Goal: Information Seeking & Learning: Learn about a topic

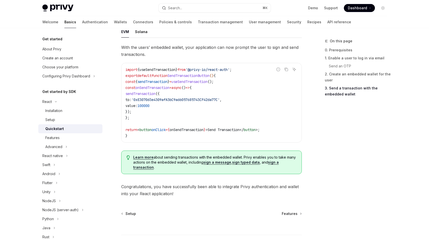
scroll to position [495, 0]
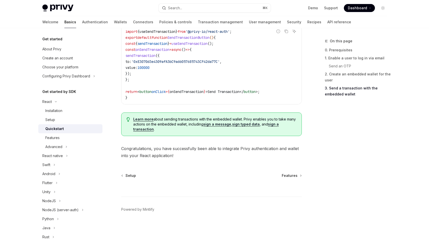
click at [163, 125] on span "Learn more about sending transactions with the embedded wallet. Privy enables y…" at bounding box center [214, 124] width 163 height 15
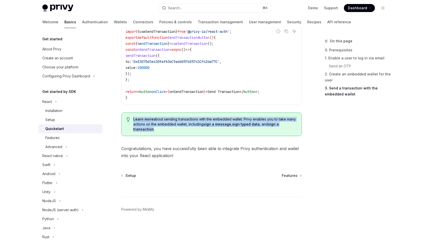
click at [163, 125] on span "Learn more about sending transactions with the embedded wallet. Privy enables y…" at bounding box center [214, 124] width 163 height 15
click at [166, 126] on span "Learn more about sending transactions with the embedded wallet. Privy enables y…" at bounding box center [214, 124] width 163 height 15
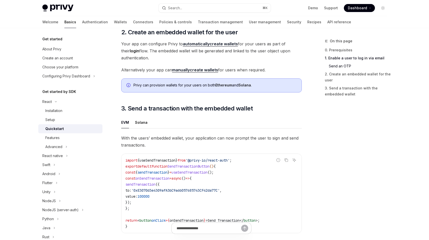
scroll to position [323, 0]
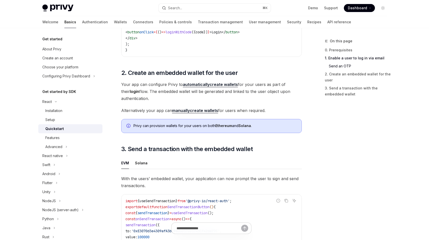
click at [154, 95] on span "Your app can configure Privy to automatically create wallets for your users as …" at bounding box center [211, 91] width 181 height 21
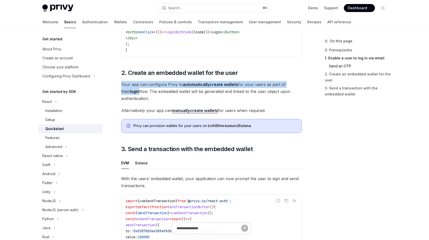
click at [154, 95] on span "Your app can configure Privy to automatically create wallets for your users as …" at bounding box center [211, 91] width 181 height 21
click at [159, 95] on span "Your app can configure Privy to automatically create wallets for your users as …" at bounding box center [211, 91] width 181 height 21
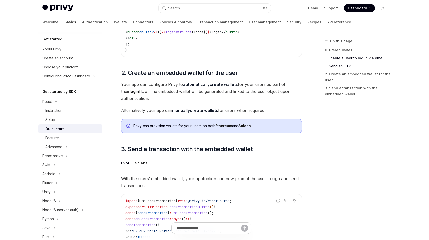
click at [155, 112] on span "Alternatively your app can manually create wallets for users when required." at bounding box center [211, 110] width 181 height 7
click at [161, 112] on span "Alternatively your app can manually create wallets for users when required." at bounding box center [211, 110] width 181 height 7
click at [141, 161] on div "Solana" at bounding box center [141, 163] width 13 height 12
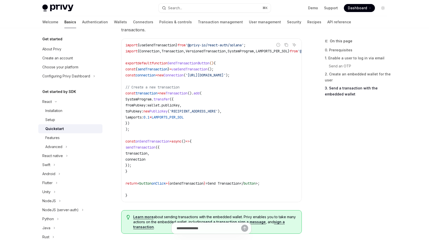
scroll to position [479, 0]
click at [204, 72] on span "useSendTransaction" at bounding box center [190, 69] width 36 height 5
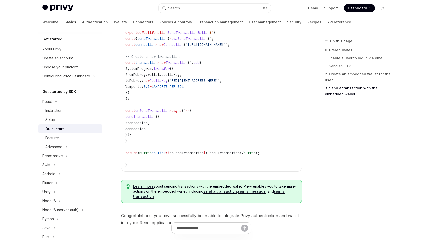
scroll to position [511, 0]
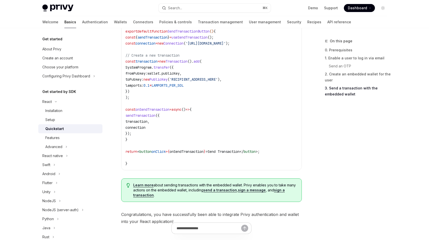
click at [137, 187] on link "Learn more" at bounding box center [143, 185] width 20 height 5
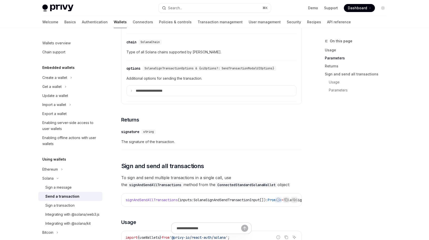
scroll to position [657, 0]
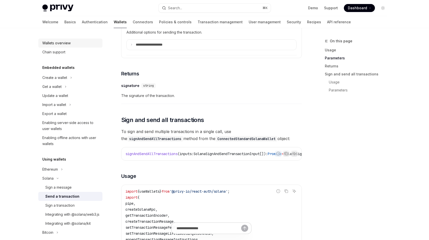
click at [52, 46] on div "Wallets overview" at bounding box center [56, 43] width 28 height 6
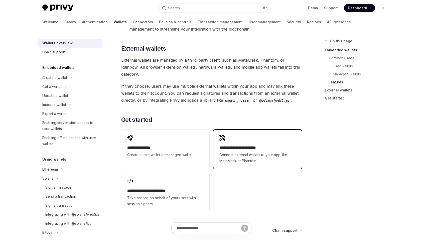
scroll to position [764, 0]
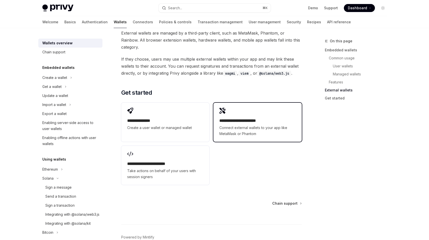
click at [243, 125] on span "Connect external wallets to your app like MetaMask or Phantom" at bounding box center [257, 131] width 76 height 12
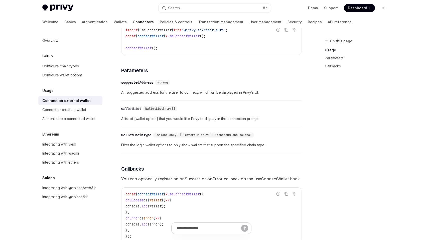
scroll to position [5, 0]
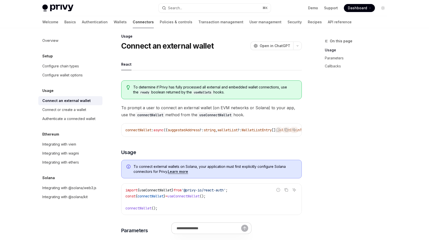
click at [175, 109] on span "To prompt a user to connect an external wallet (on EVM networks or Solana) to y…" at bounding box center [211, 111] width 181 height 14
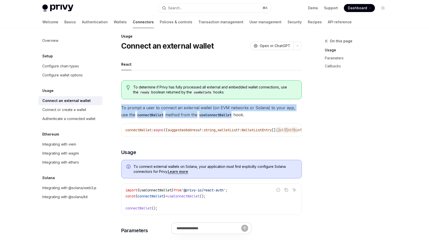
click at [175, 109] on span "To prompt a user to connect an external wallet (on EVM networks or Solana) to y…" at bounding box center [211, 111] width 181 height 14
click at [180, 111] on span "To prompt a user to connect an external wallet (on EVM networks or Solana) to y…" at bounding box center [211, 111] width 181 height 14
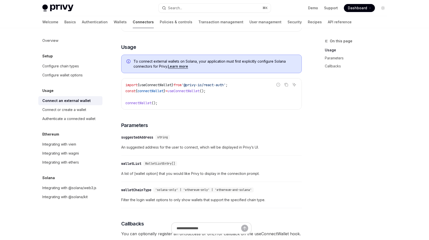
scroll to position [75, 0]
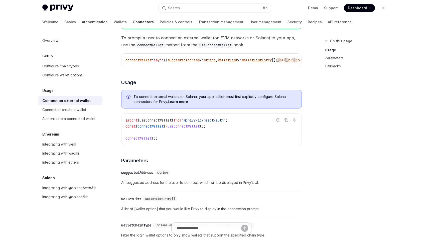
click at [82, 23] on link "Authentication" at bounding box center [95, 22] width 26 height 12
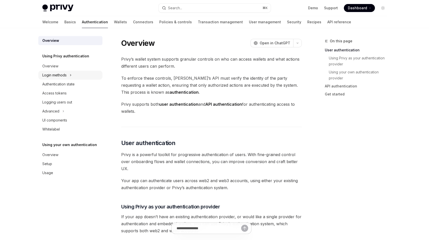
click at [61, 75] on div "Login methods" at bounding box center [54, 75] width 24 height 6
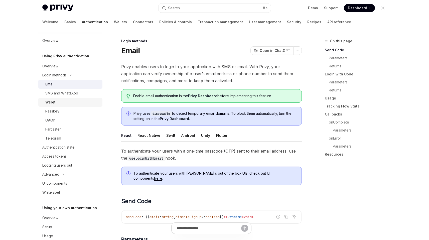
click at [62, 99] on div "Wallet" at bounding box center [72, 102] width 54 height 6
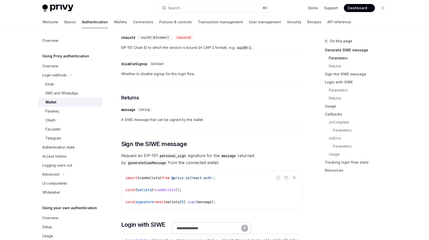
scroll to position [222, 0]
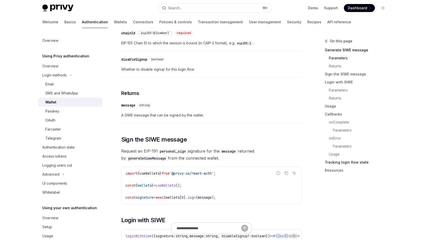
click at [333, 162] on link "Tracking login flow state" at bounding box center [358, 162] width 66 height 8
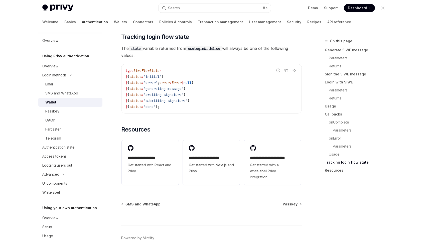
scroll to position [1255, 0]
click at [179, 54] on span "The state variable returned from useLoginWithSiwe will always be one of the fol…" at bounding box center [211, 52] width 181 height 14
click at [185, 56] on span "The state variable returned from useLoginWithSiwe will always be one of the fol…" at bounding box center [211, 52] width 181 height 14
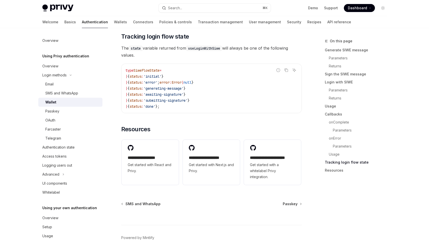
click at [179, 51] on span "The state variable returned from useLoginWithSiwe will always be one of the fol…" at bounding box center [211, 52] width 181 height 14
click at [183, 53] on span "The state variable returned from useLoginWithSiwe will always be one of the fol…" at bounding box center [211, 52] width 181 height 14
click at [78, 71] on link "Overview" at bounding box center [70, 66] width 64 height 9
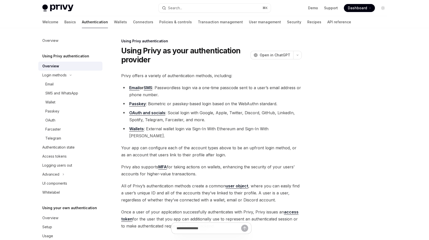
scroll to position [63, 0]
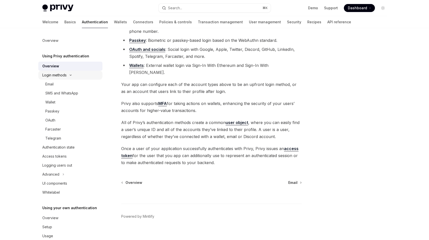
click at [87, 73] on button "Login methods" at bounding box center [70, 75] width 64 height 9
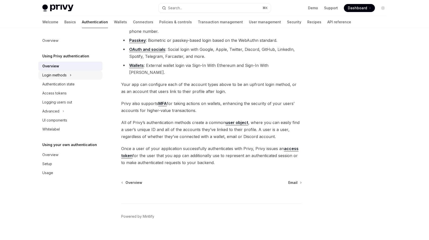
click at [87, 73] on button "Login methods" at bounding box center [70, 75] width 64 height 9
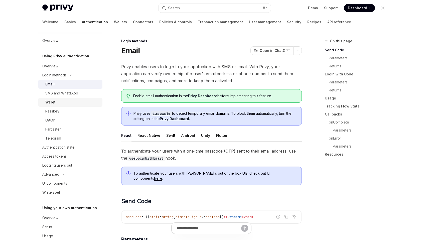
click at [76, 105] on div "Wallet" at bounding box center [72, 102] width 54 height 6
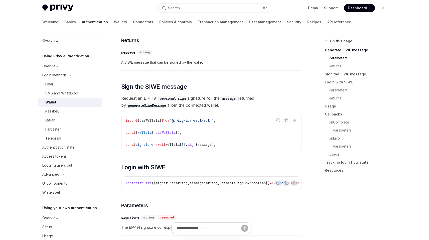
scroll to position [329, 0]
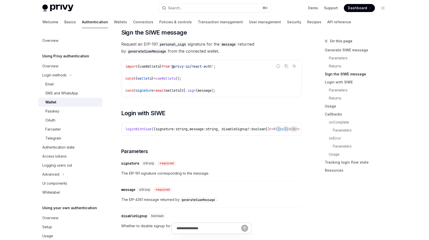
click at [176, 80] on span "useWallets" at bounding box center [166, 78] width 20 height 5
click at [176, 81] on span "useWallets" at bounding box center [166, 78] width 20 height 5
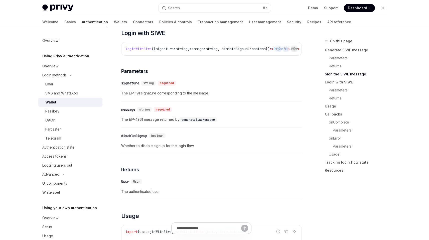
scroll to position [470, 0]
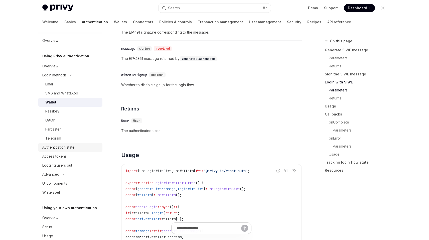
click at [60, 151] on link "Authentication state" at bounding box center [70, 147] width 64 height 9
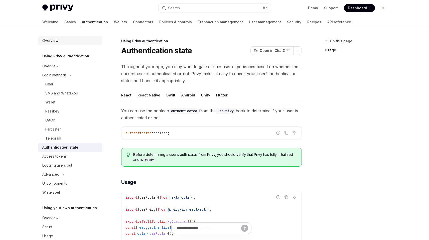
click at [49, 43] on div "Overview" at bounding box center [50, 41] width 16 height 6
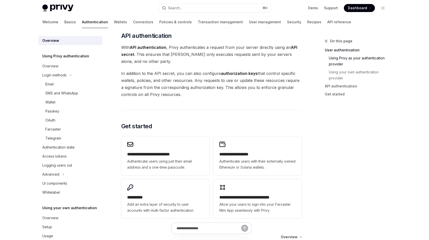
scroll to position [395, 0]
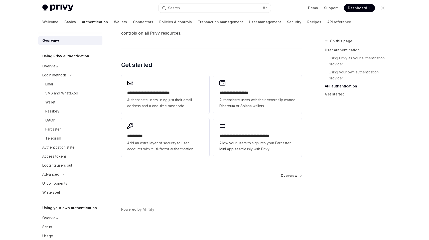
click at [64, 22] on link "Basics" at bounding box center [70, 22] width 12 height 12
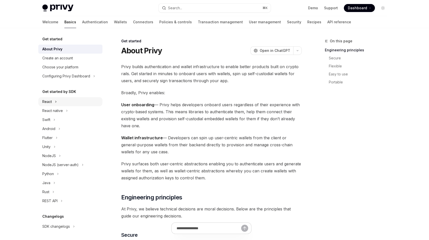
click at [69, 105] on button "React" at bounding box center [70, 101] width 64 height 9
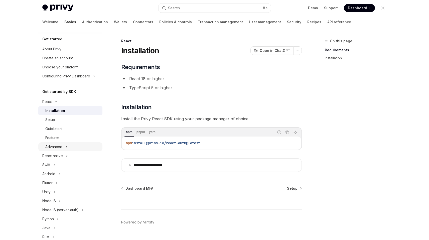
click at [65, 149] on button "Advanced" at bounding box center [70, 146] width 64 height 9
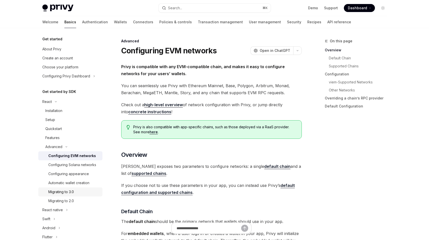
click at [68, 195] on link "Migrating to 3.0" at bounding box center [70, 191] width 64 height 9
type textarea "*"
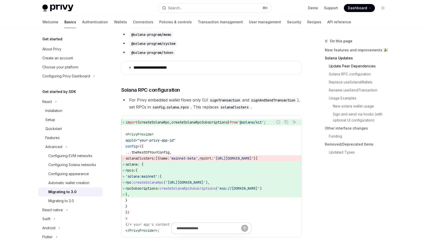
scroll to position [230, 0]
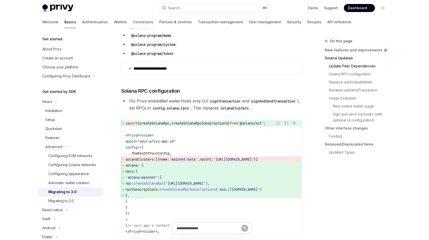
click at [186, 101] on li "For Privy embedded wallet flows only (UI signTransaction and signAndSendTransac…" at bounding box center [211, 104] width 181 height 14
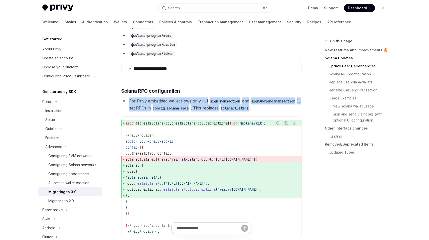
click at [186, 101] on li "For Privy embedded wallet flows only (UI signTransaction and signAndSendTransac…" at bounding box center [211, 104] width 181 height 14
click at [194, 102] on li "For Privy embedded wallet flows only (UI signTransaction and signAndSendTransac…" at bounding box center [211, 104] width 181 height 14
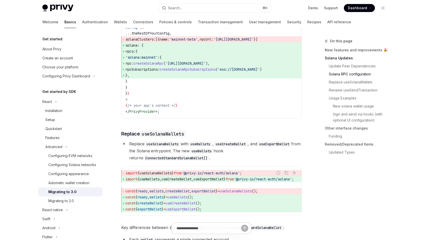
scroll to position [359, 0]
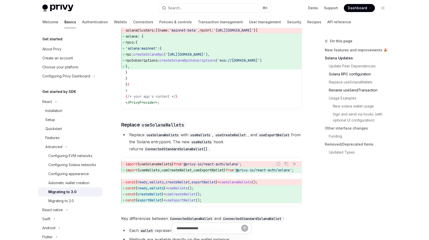
click at [339, 89] on link "Rename useSendTransaction" at bounding box center [358, 90] width 66 height 8
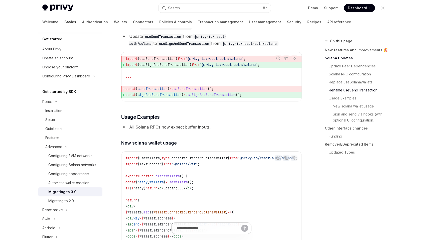
scroll to position [857, 0]
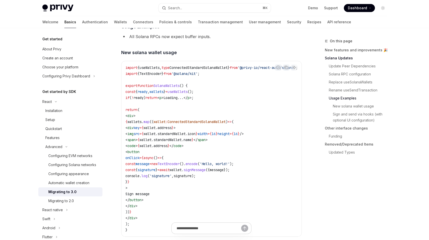
click at [163, 94] on span "wallets" at bounding box center [157, 91] width 14 height 5
click at [164, 94] on span "wallets" at bounding box center [157, 91] width 14 height 5
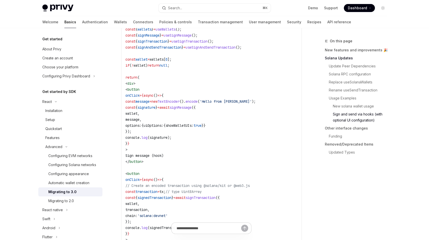
scroll to position [1138, 0]
click at [51, 46] on link "About Privy" at bounding box center [70, 49] width 64 height 9
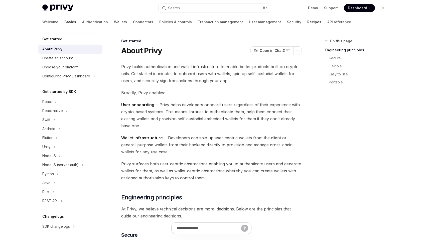
click at [307, 22] on link "Recipes" at bounding box center [314, 22] width 14 height 12
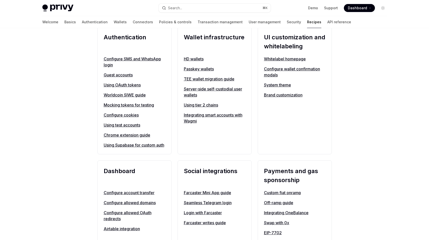
scroll to position [221, 0]
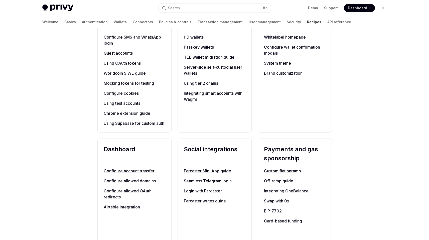
click at [272, 54] on link "Configure wallet confirmation modals" at bounding box center [295, 50] width 62 height 12
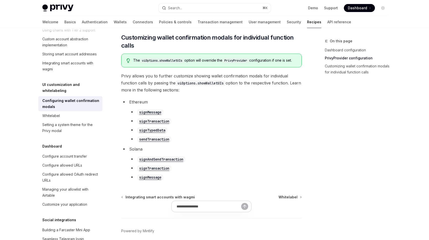
scroll to position [280, 0]
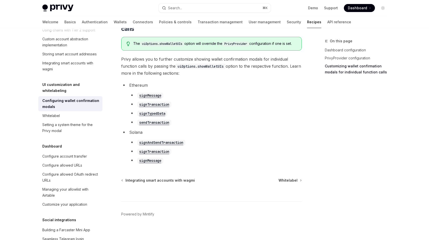
click at [185, 77] on span "Privy allows you to further customize showing wallet confirmation modals for in…" at bounding box center [211, 66] width 181 height 21
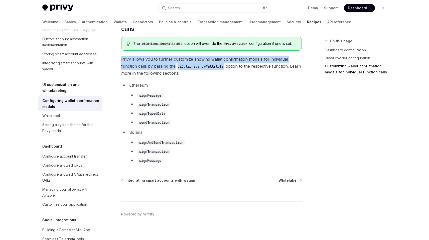
click at [185, 77] on span "Privy allows you to further customize showing wallet confirmation modals for in…" at bounding box center [211, 66] width 181 height 21
click at [187, 77] on span "Privy allows you to further customize showing wallet confirmation modals for in…" at bounding box center [211, 66] width 181 height 21
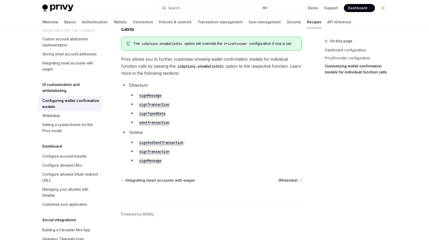
click at [158, 145] on code "signAndSendTransaction" at bounding box center [161, 143] width 48 height 6
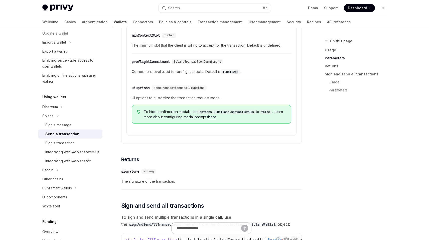
scroll to position [787, 0]
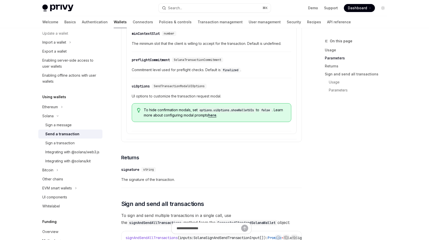
click at [190, 113] on div "To hide confirmation modals, set options.uiOptions.showWalletUIs to false . Lea…" at bounding box center [212, 112] width 160 height 19
click at [191, 117] on span "To hide confirmation modals, set options.uiOptions.showWalletUIs to false . Lea…" at bounding box center [215, 112] width 142 height 10
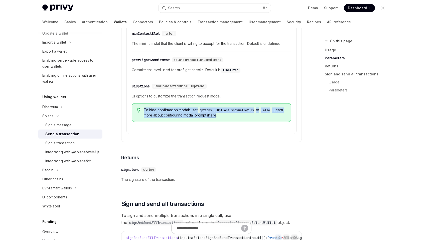
click at [191, 117] on span "To hide confirmation modals, set options.uiOptions.showWalletUIs to false . Lea…" at bounding box center [215, 112] width 142 height 10
click at [191, 118] on span "To hide confirmation modals, set options.uiOptions.showWalletUIs to false . Lea…" at bounding box center [215, 112] width 142 height 10
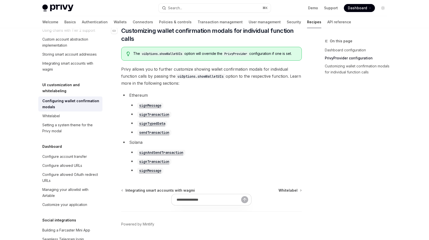
scroll to position [290, 0]
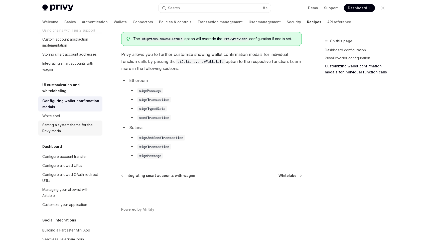
click at [78, 134] on div "Setting a system theme for the Privy modal" at bounding box center [70, 128] width 57 height 12
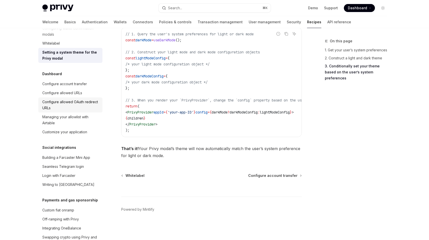
scroll to position [289, 0]
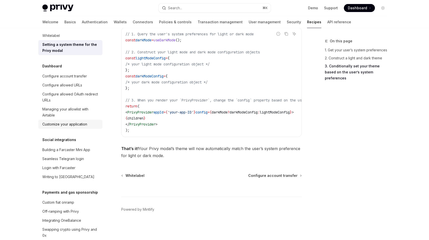
click at [86, 127] on div "Customize your application" at bounding box center [64, 124] width 45 height 6
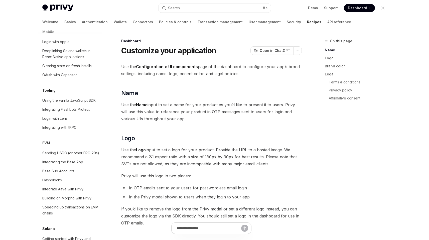
scroll to position [618, 0]
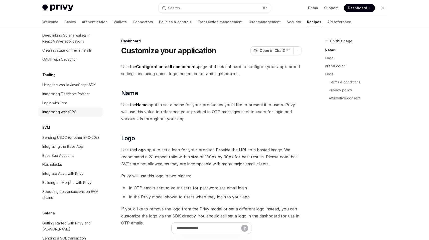
click at [81, 115] on div "Integrating with tRPC" at bounding box center [70, 112] width 57 height 6
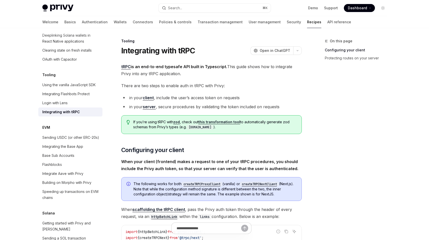
click at [191, 164] on strong "When your client (frontend) makes a request to one of your tRPC procedures, you…" at bounding box center [209, 165] width 177 height 12
click at [196, 164] on strong "When your client (frontend) makes a request to one of your tRPC procedures, you…" at bounding box center [209, 165] width 177 height 12
click at [146, 125] on span "If you’re using tRPC with zod , check out this transformation tool to automatic…" at bounding box center [214, 124] width 163 height 10
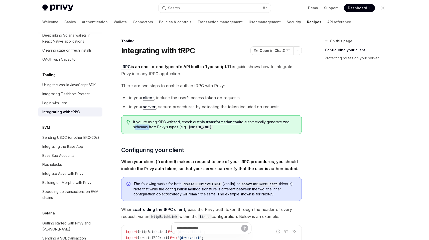
click at [146, 125] on span "If you’re using tRPC with zod , check out this transformation tool to automatic…" at bounding box center [214, 124] width 163 height 10
click at [152, 126] on span "If you’re using tRPC with zod , check out this transformation tool to automatic…" at bounding box center [214, 124] width 163 height 10
click at [220, 124] on link "this transformation tool" at bounding box center [219, 122] width 42 height 5
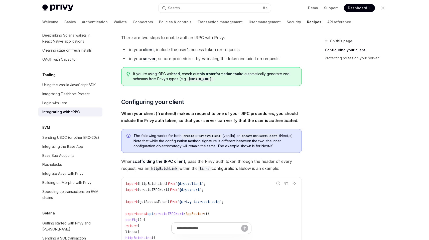
scroll to position [46, 0]
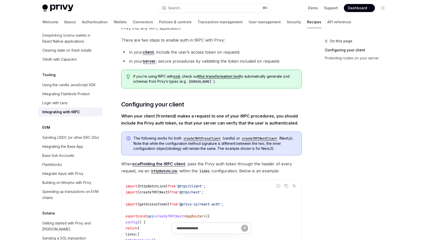
click at [152, 53] on link "client" at bounding box center [148, 52] width 11 height 5
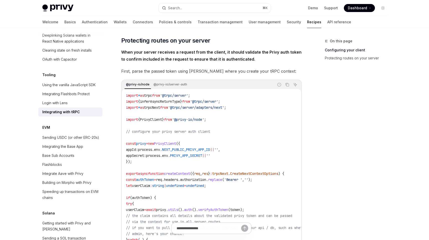
scroll to position [373, 0]
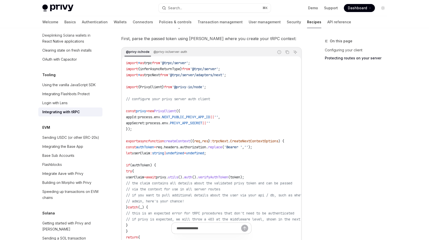
click at [198, 100] on span "// configure your privy server auth client" at bounding box center [168, 99] width 84 height 5
click at [201, 101] on span "// configure your privy server auth client" at bounding box center [168, 99] width 84 height 5
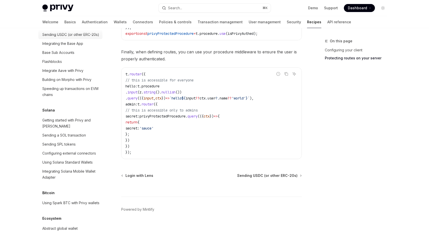
scroll to position [744, 0]
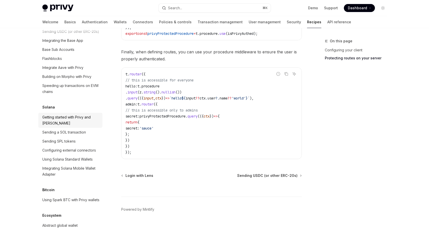
click at [82, 126] on div "Getting started with Privy and [PERSON_NAME]" at bounding box center [70, 120] width 57 height 12
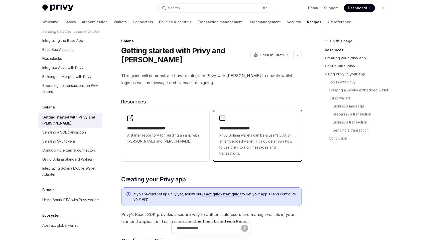
click at [245, 146] on span "Privy Solana wallets can be a user’s EOA or an embedded wallet. This guide show…" at bounding box center [257, 144] width 76 height 24
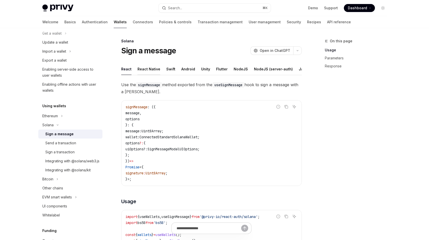
click at [154, 71] on div "React Native" at bounding box center [148, 69] width 23 height 12
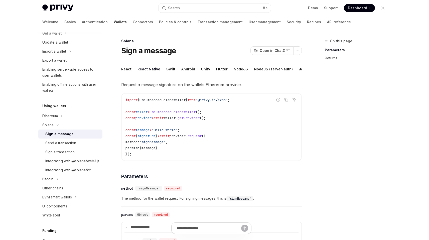
click at [125, 72] on div "React" at bounding box center [126, 69] width 10 height 12
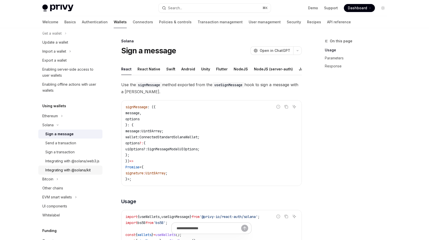
click at [83, 173] on div "Integrating with @solana/kit" at bounding box center [67, 170] width 45 height 6
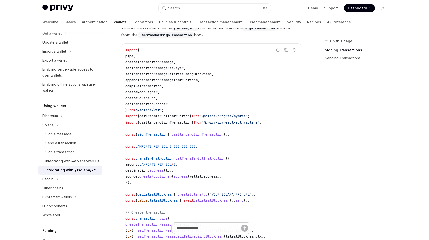
scroll to position [161, 0]
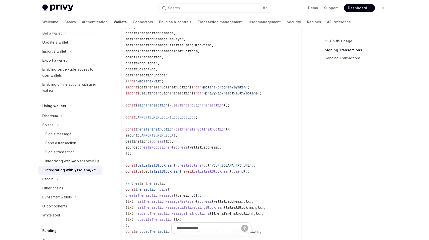
click at [200, 103] on span "useStandardSignTransaction" at bounding box center [198, 105] width 52 height 5
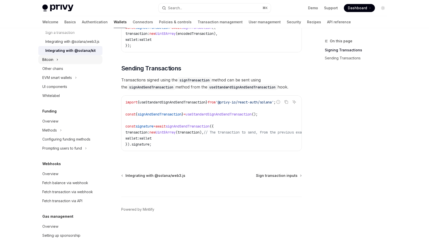
scroll to position [173, 0]
click at [67, 90] on div "UI components" at bounding box center [54, 87] width 25 height 6
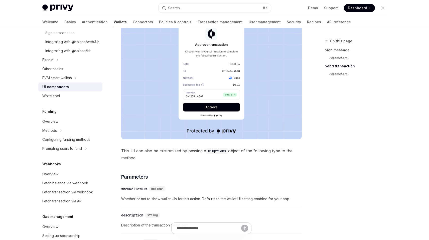
scroll to position [452, 0]
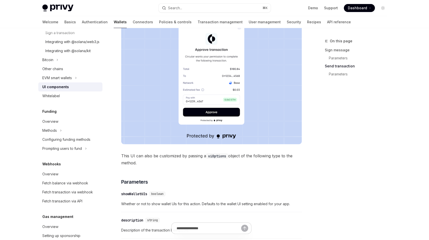
click at [156, 157] on span "This UI can also be customized by passing a uiOptions object of the following t…" at bounding box center [211, 159] width 181 height 14
click at [162, 159] on span "This UI can also be customized by passing a uiOptions object of the following t…" at bounding box center [211, 159] width 181 height 14
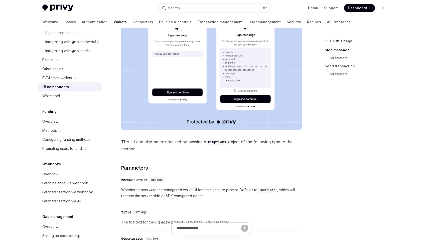
scroll to position [139, 0]
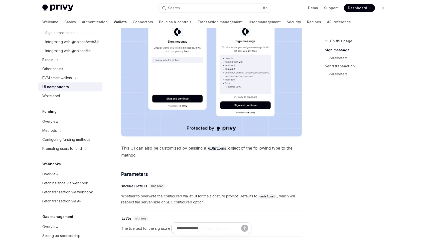
click at [203, 150] on span "This UI can also be customized by passing a uiOptions object of the following t…" at bounding box center [211, 152] width 181 height 14
click at [207, 150] on code "uiOptions" at bounding box center [217, 149] width 22 height 6
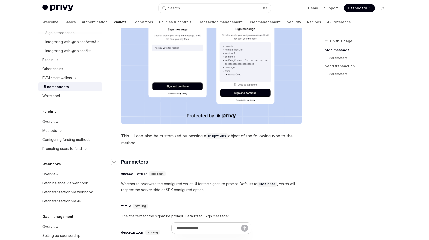
scroll to position [152, 0]
click at [204, 187] on span "Whether to overwrite the configured wallet UI for the signature prompt. Default…" at bounding box center [211, 186] width 181 height 12
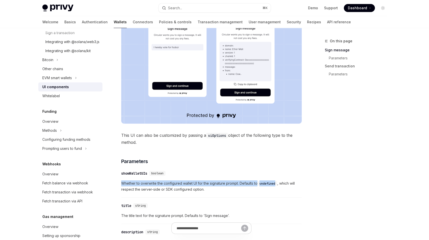
click at [204, 187] on span "Whether to overwrite the configured wallet UI for the signature prompt. Default…" at bounding box center [211, 186] width 181 height 12
click at [209, 187] on span "Whether to overwrite the configured wallet UI for the signature prompt. Default…" at bounding box center [211, 186] width 181 height 12
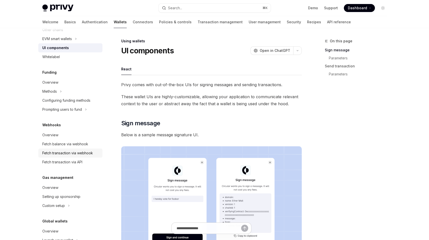
scroll to position [241, 0]
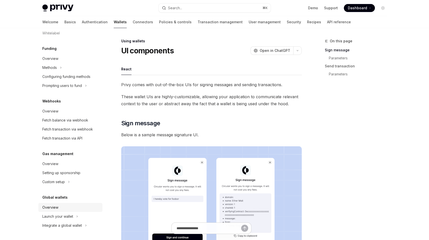
click at [82, 208] on div "Overview" at bounding box center [70, 207] width 57 height 6
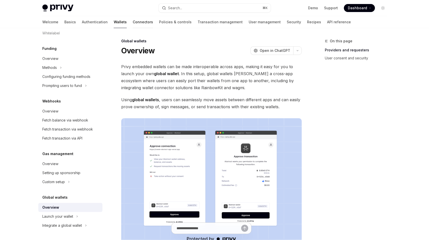
click at [133, 21] on link "Connectors" at bounding box center [143, 22] width 20 height 12
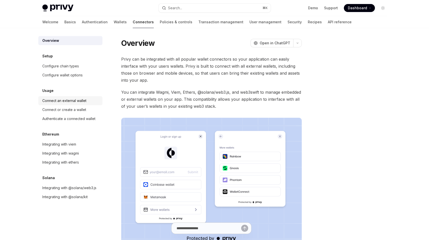
click at [81, 105] on link "Connect an external wallet" at bounding box center [70, 100] width 64 height 9
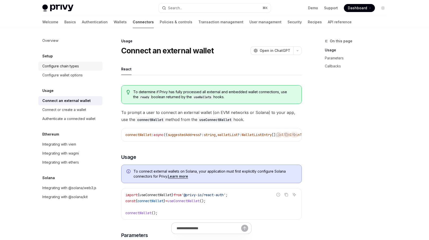
click at [67, 65] on div "Configure chain types" at bounding box center [60, 66] width 37 height 6
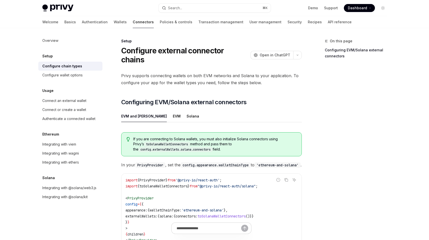
click at [168, 110] on ul "EVM and [PERSON_NAME]" at bounding box center [211, 116] width 181 height 12
click at [187, 110] on div "Solana" at bounding box center [193, 116] width 13 height 12
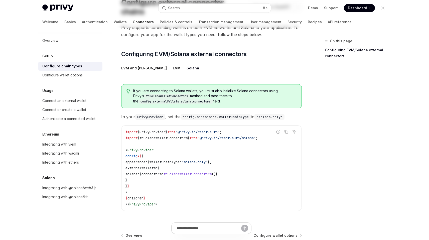
scroll to position [99, 0]
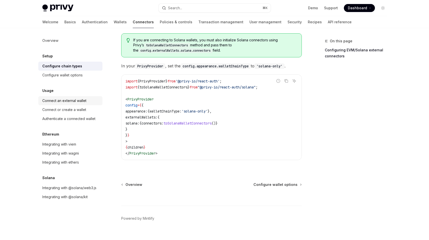
click at [77, 99] on div "Connect an external wallet" at bounding box center [64, 101] width 44 height 6
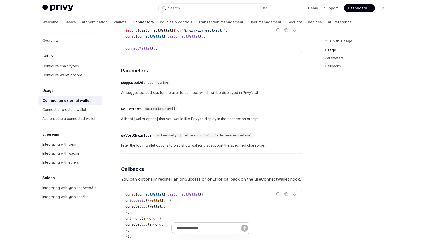
scroll to position [163, 0]
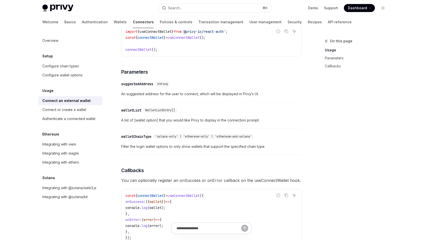
click at [185, 121] on span "A list of [wallet option] that you would like Privy to display in the connectio…" at bounding box center [211, 120] width 181 height 6
click at [187, 122] on span "A list of [wallet option] that you would like Privy to display in the connectio…" at bounding box center [211, 120] width 181 height 6
click at [209, 123] on span "A list of [wallet option] that you would like Privy to display in the connectio…" at bounding box center [211, 120] width 181 height 6
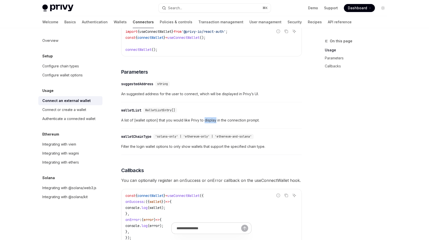
click at [209, 123] on span "A list of [wallet option] that you would like Privy to display in the connectio…" at bounding box center [211, 120] width 181 height 6
click at [211, 123] on span "A list of [wallet option] that you would like Privy to display in the connectio…" at bounding box center [211, 120] width 181 height 6
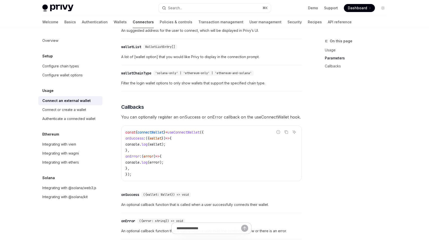
scroll to position [230, 0]
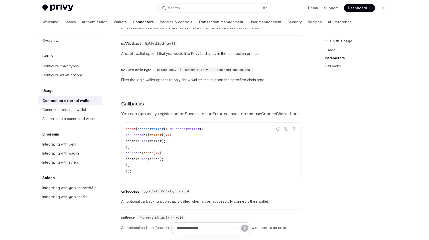
click at [201, 128] on div "const { connectWallet } = useConnectWallet ({ onSuccess : ({ wallet }) => { con…" at bounding box center [211, 149] width 180 height 55
click at [200, 130] on span "useConnectWallet" at bounding box center [184, 129] width 32 height 5
click at [200, 131] on span "useConnectWallet" at bounding box center [184, 129] width 32 height 5
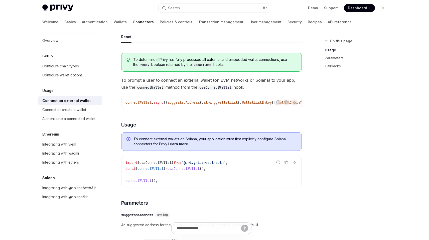
scroll to position [0, 0]
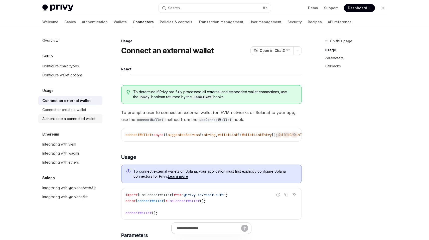
click at [78, 120] on div "Authenticate a connected wallet" at bounding box center [68, 119] width 53 height 6
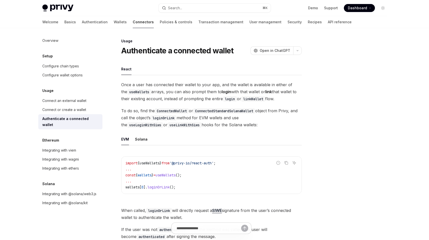
click at [201, 120] on span "To do so, find the ConnectedWallet or ConnectedStandardSolanaWallet object from…" at bounding box center [211, 117] width 181 height 21
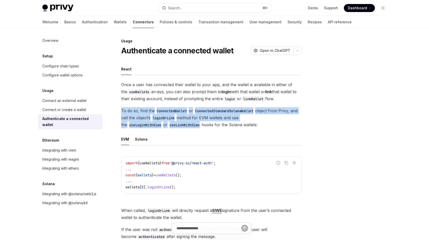
click at [201, 120] on span "To do so, find the ConnectedWallet or ConnectedStandardSolanaWallet object from…" at bounding box center [211, 117] width 181 height 21
click at [205, 122] on span "To do so, find the ConnectedWallet or ConnectedStandardSolanaWallet object from…" at bounding box center [211, 117] width 181 height 21
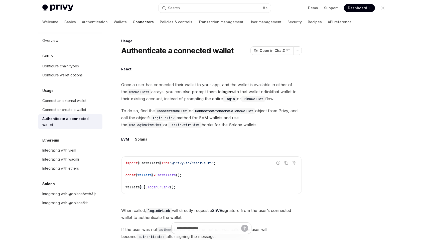
click at [184, 96] on span "Once a user has connected their wallet to your app, and the wallet is available…" at bounding box center [211, 91] width 181 height 21
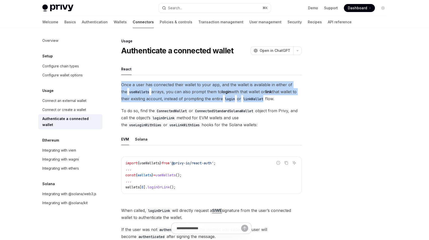
click at [184, 96] on span "Once a user has connected their wallet to your app, and the wallet is available…" at bounding box center [211, 91] width 181 height 21
click at [186, 98] on span "Once a user has connected their wallet to your app, and the wallet is available…" at bounding box center [211, 91] width 181 height 21
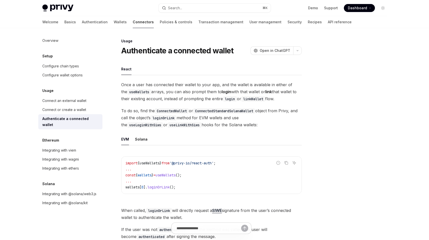
click at [177, 127] on span "To do so, find the ConnectedWallet or ConnectedStandardSolanaWallet object from…" at bounding box center [211, 117] width 181 height 21
click at [180, 126] on span "To do so, find the ConnectedWallet or ConnectedStandardSolanaWallet object from…" at bounding box center [211, 117] width 181 height 21
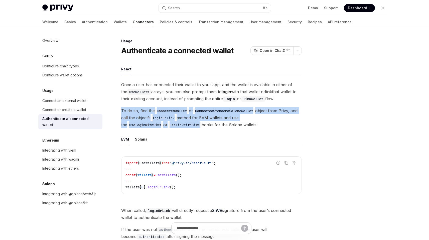
click at [180, 126] on span "To do so, find the ConnectedWallet or ConnectedStandardSolanaWallet object from…" at bounding box center [211, 117] width 181 height 21
click at [183, 126] on span "To do so, find the ConnectedWallet or ConnectedStandardSolanaWallet object from…" at bounding box center [211, 117] width 181 height 21
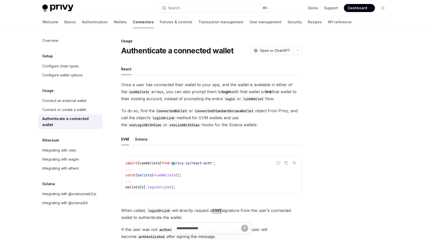
click at [88, 202] on div "Overview Setup Configure chain types Configure wallet options Usage Connect an …" at bounding box center [74, 134] width 72 height 212
click at [87, 201] on link "Integrating with @solana/kit" at bounding box center [70, 202] width 64 height 9
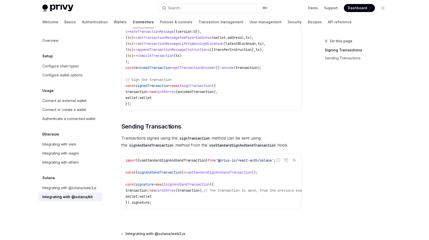
scroll to position [409, 0]
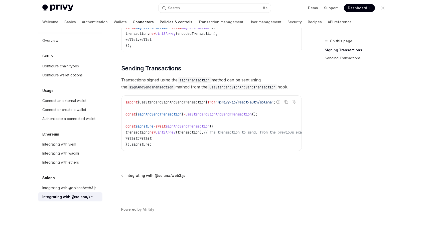
click at [160, 22] on link "Policies & controls" at bounding box center [176, 22] width 33 height 12
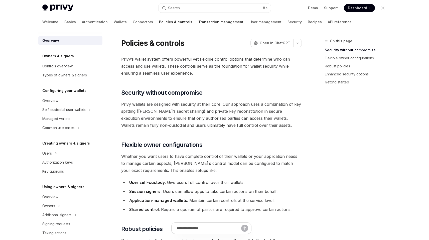
click at [198, 25] on link "Transaction management" at bounding box center [220, 22] width 45 height 12
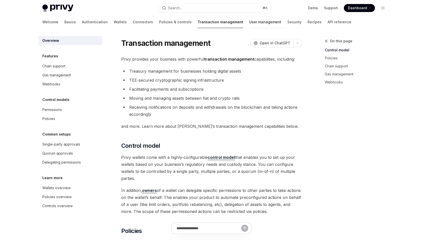
click at [249, 23] on link "User management" at bounding box center [265, 22] width 32 height 12
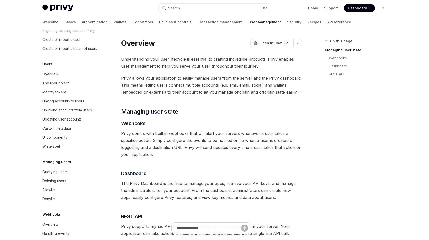
scroll to position [50, 0]
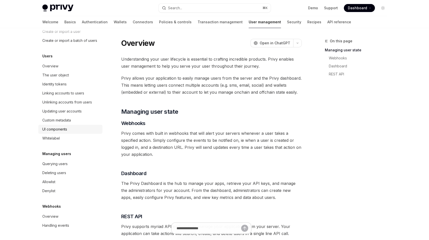
click at [64, 128] on div "UI components" at bounding box center [54, 129] width 25 height 6
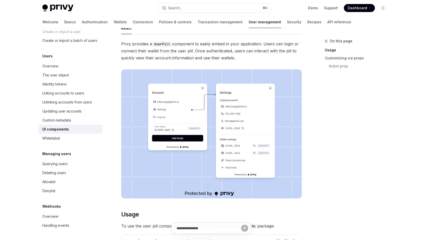
scroll to position [68, 0]
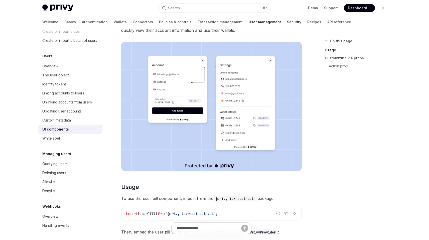
click at [287, 25] on link "Security" at bounding box center [294, 22] width 14 height 12
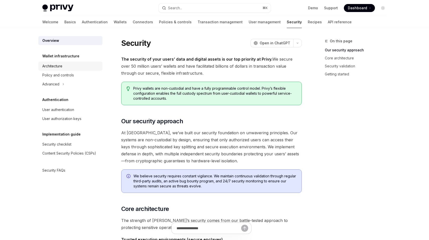
click at [62, 65] on div "Architecture" at bounding box center [52, 66] width 20 height 6
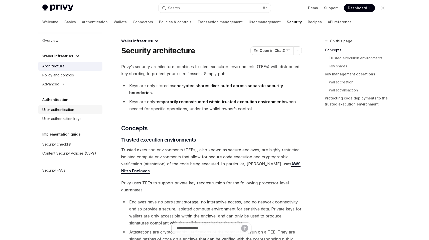
click at [75, 110] on div "User authentication" at bounding box center [70, 110] width 57 height 6
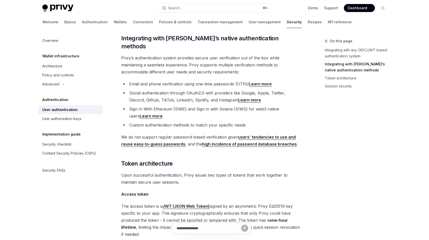
scroll to position [136, 0]
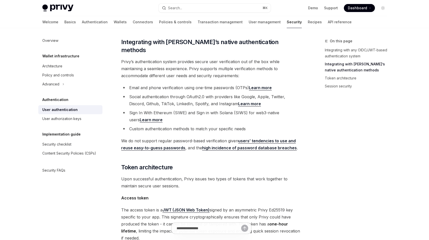
click at [181, 125] on div "Privy’s embedded wallets are fully compatible with any authentication provider …" at bounding box center [211, 176] width 181 height 499
click at [178, 125] on li "Custom authentication methods to match your specific needs" at bounding box center [211, 128] width 181 height 7
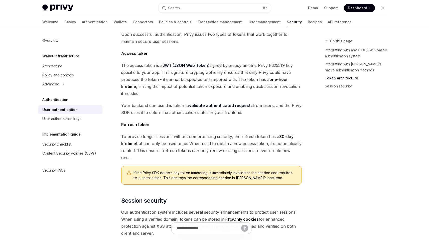
scroll to position [348, 0]
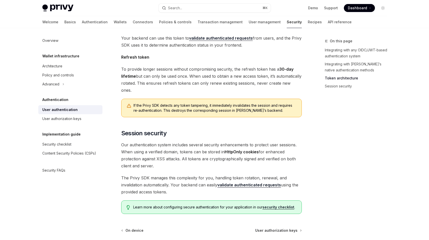
click at [192, 103] on span "If the Privy SDK detects any token tampering, it immediately invalidates the se…" at bounding box center [214, 108] width 163 height 10
click at [193, 103] on span "If the Privy SDK detects any token tampering, it immediately invalidates the se…" at bounding box center [214, 108] width 163 height 10
click at [308, 25] on link "Recipes" at bounding box center [315, 22] width 14 height 12
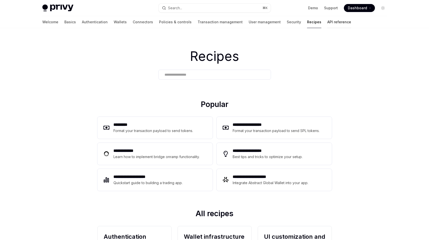
click at [327, 20] on link "API reference" at bounding box center [339, 22] width 24 height 12
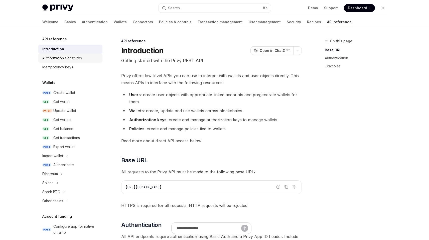
click at [64, 60] on div "Authorization signatures" at bounding box center [62, 58] width 40 height 6
click at [85, 67] on div "Idempotency keys" at bounding box center [70, 67] width 57 height 6
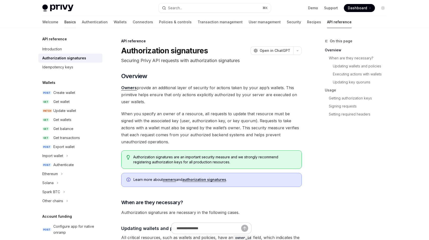
click at [64, 22] on link "Basics" at bounding box center [70, 22] width 12 height 12
type textarea "*"
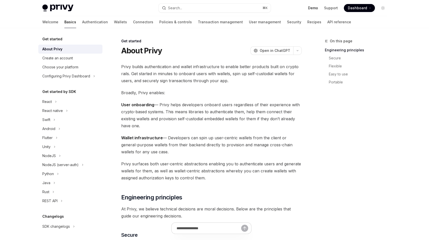
click at [315, 10] on link "Demo" at bounding box center [313, 8] width 10 height 5
click at [204, 72] on span "Privy builds authentication and wallet infrastructure to enable better products…" at bounding box center [211, 73] width 181 height 21
click at [208, 72] on span "Privy builds authentication and wallet infrastructure to enable better products…" at bounding box center [211, 73] width 181 height 21
